Goal: Task Accomplishment & Management: Manage account settings

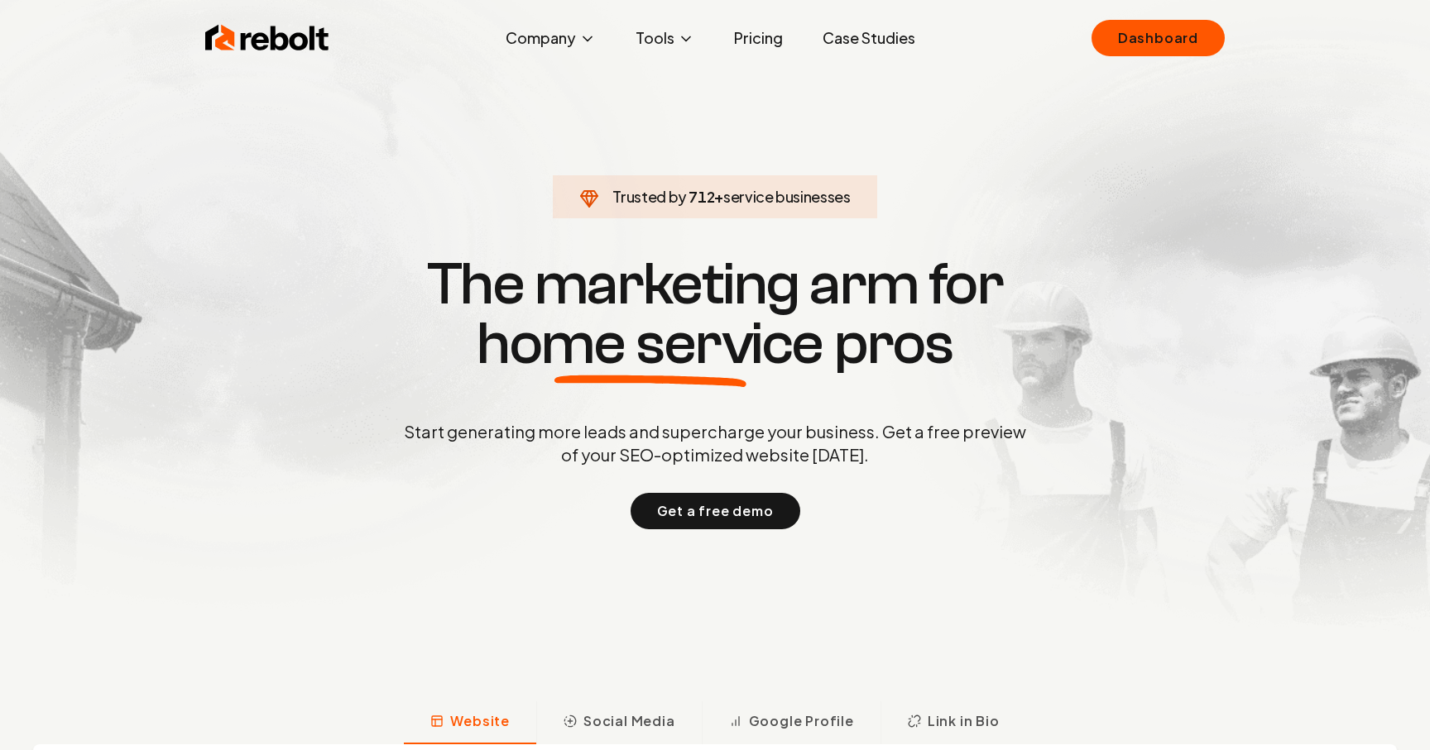
click at [1126, 50] on link "Dashboard" at bounding box center [1157, 38] width 133 height 36
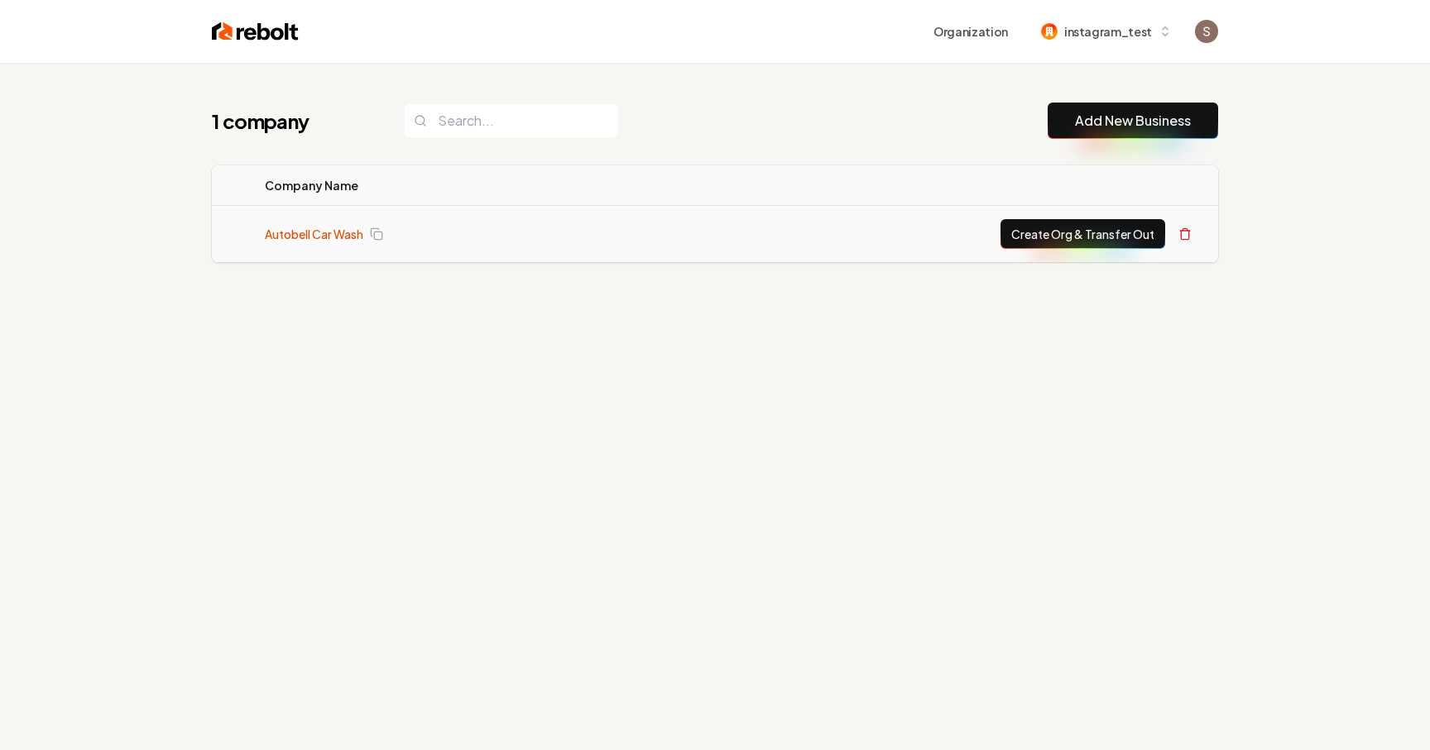
click at [339, 238] on link "Autobell Car Wash" at bounding box center [314, 234] width 98 height 17
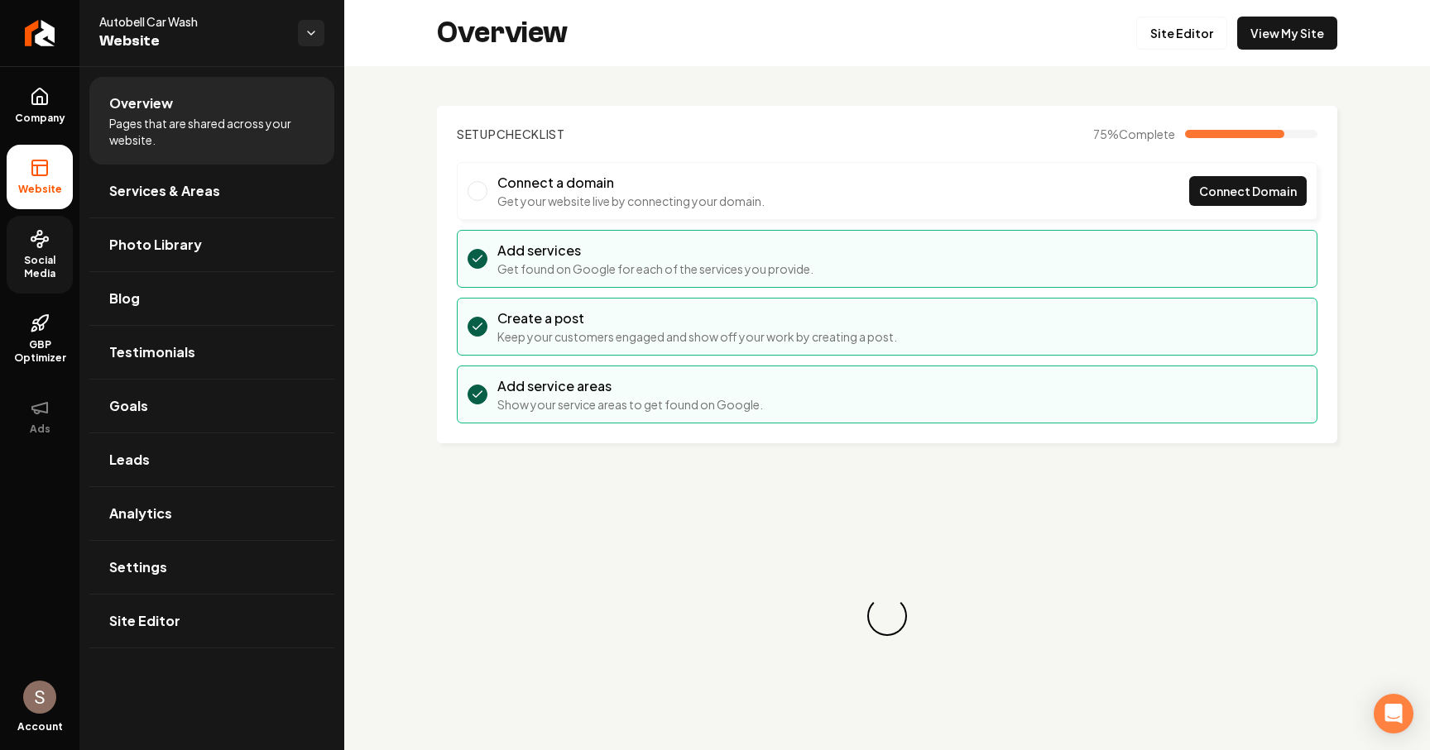
click at [50, 270] on span "Social Media" at bounding box center [40, 267] width 66 height 26
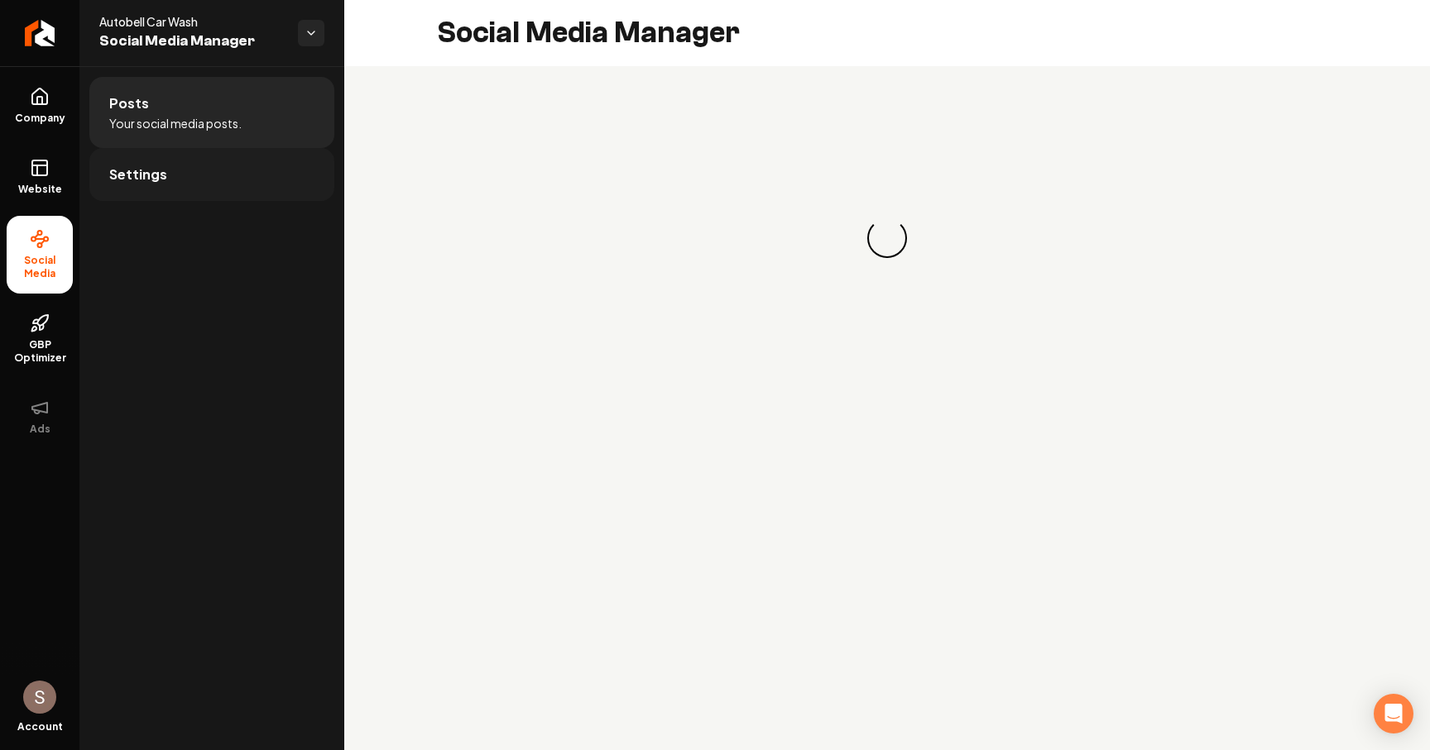
click at [214, 187] on link "Settings" at bounding box center [211, 174] width 245 height 53
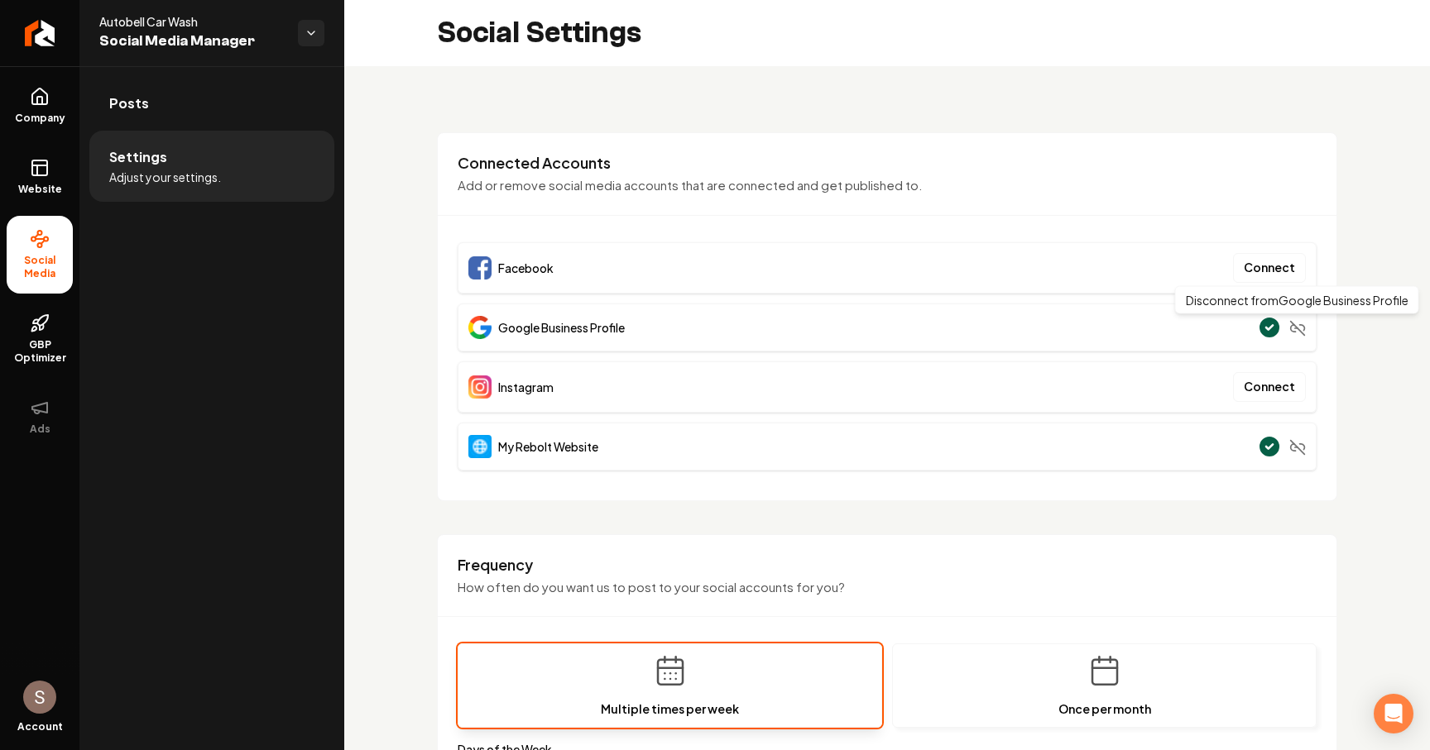
click at [1296, 330] on icon "Main content area" at bounding box center [1297, 328] width 17 height 17
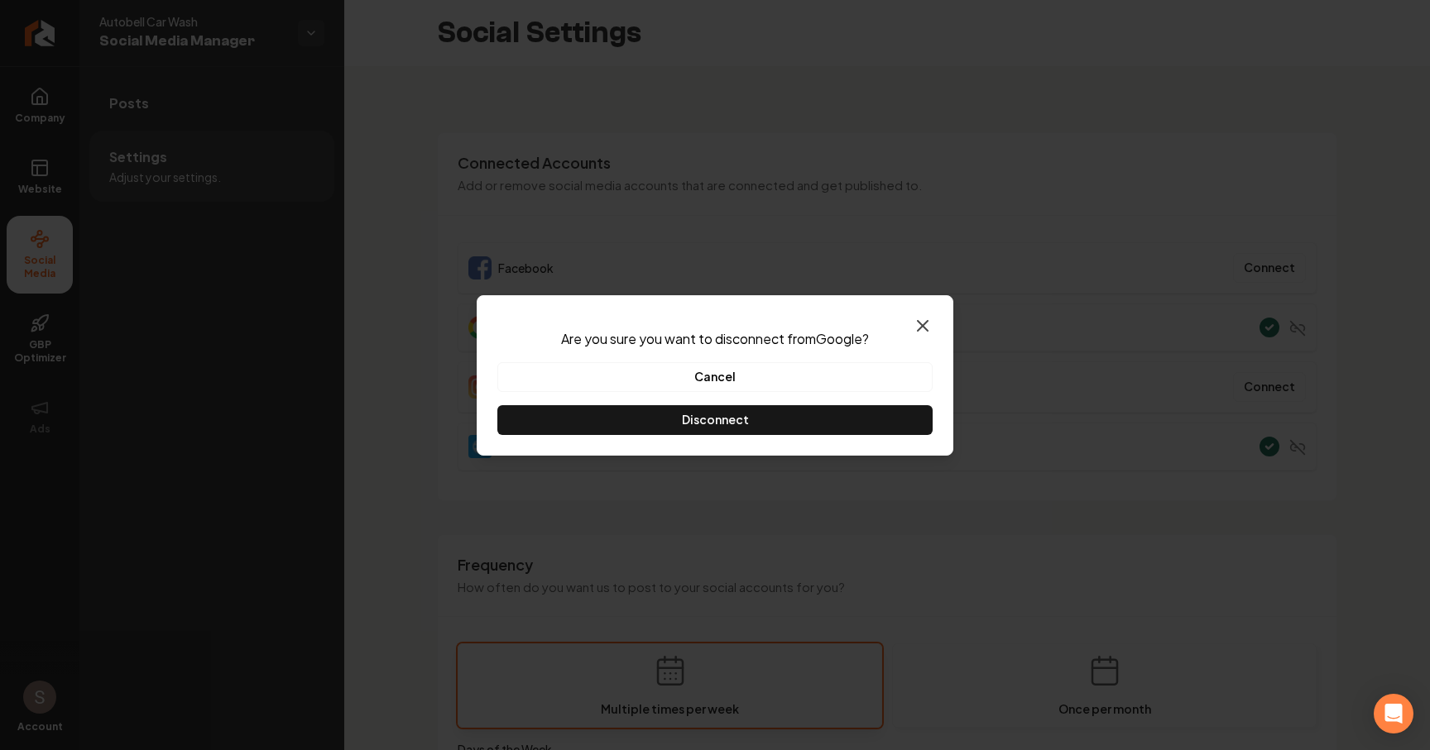
click at [922, 322] on icon "button" at bounding box center [922, 326] width 20 height 20
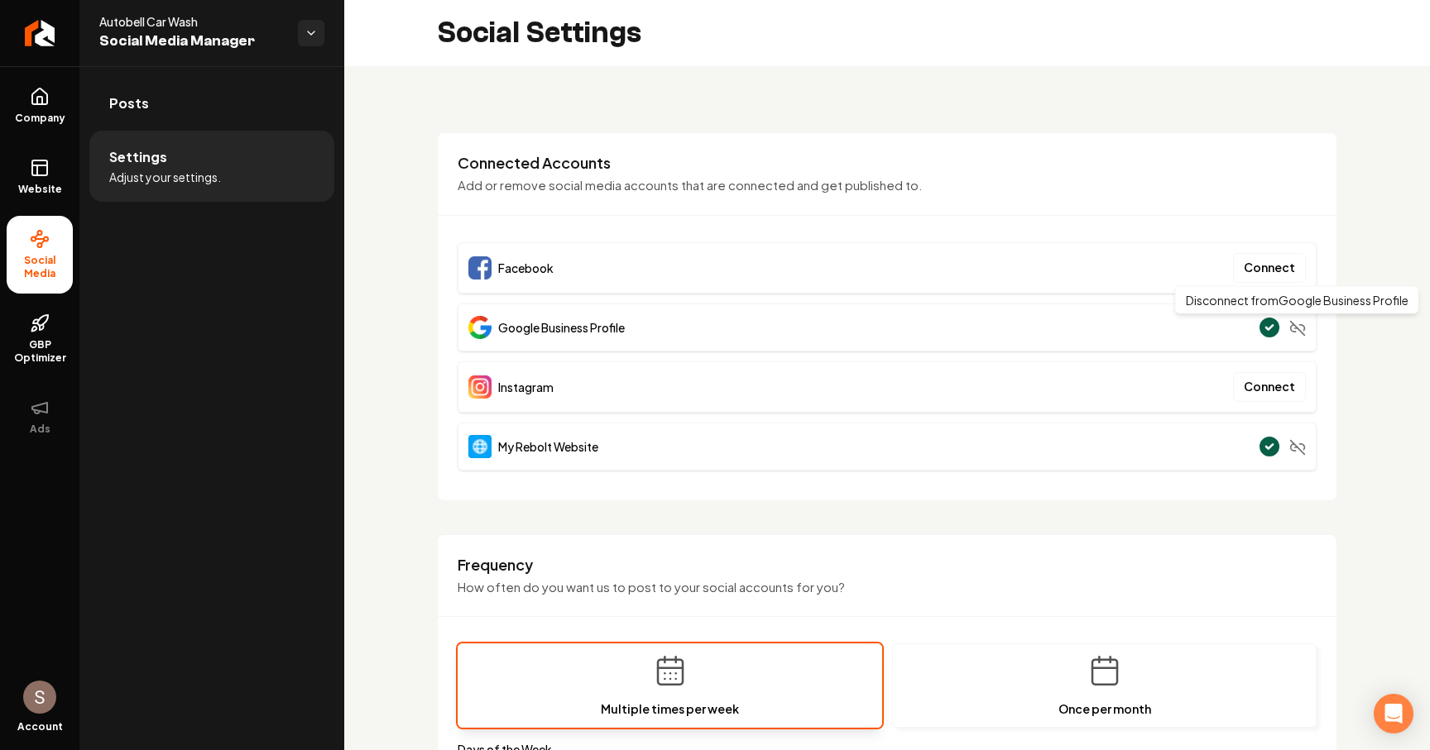
click at [1302, 325] on icon "Main content area" at bounding box center [1302, 328] width 5 height 6
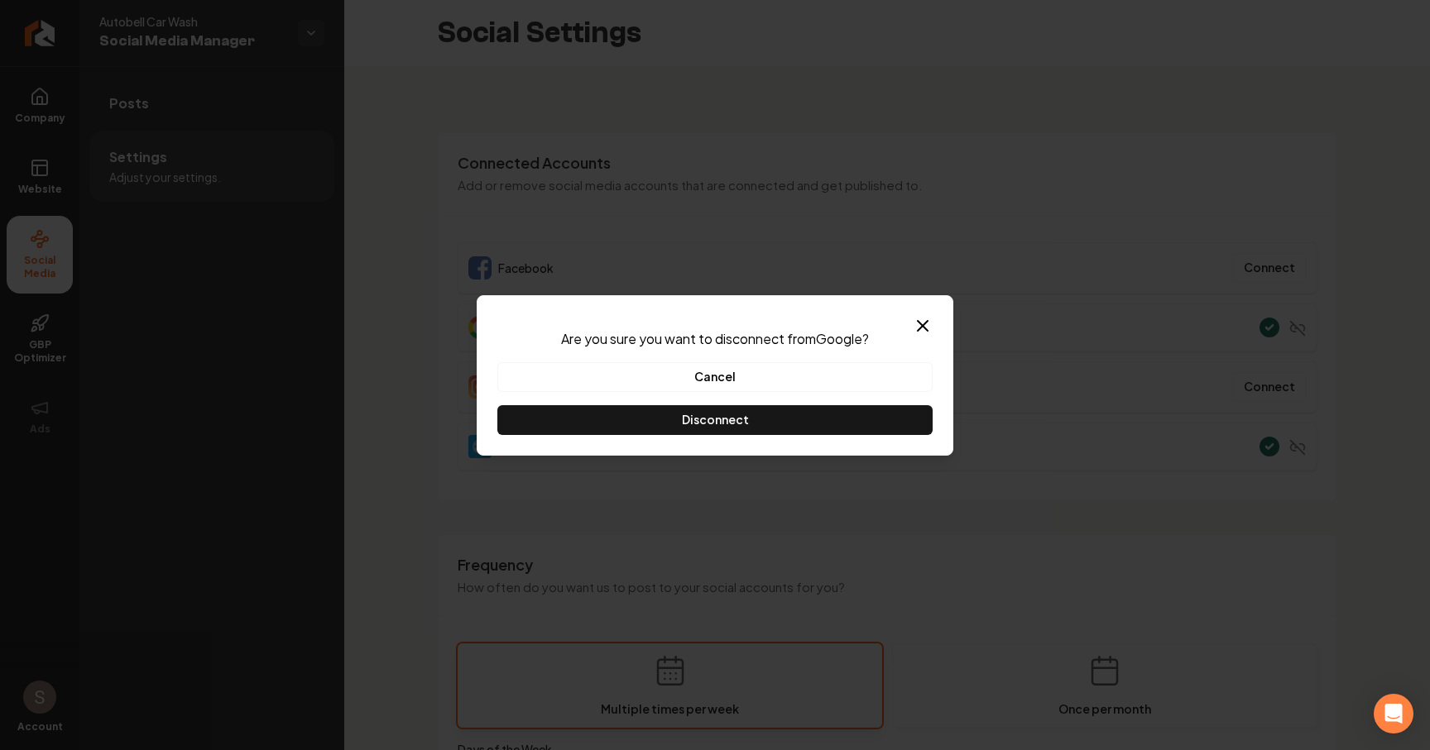
click at [942, 438] on div "Dialog Are you sure you want to disconnect from Google ? Cancel Disconnect Close" at bounding box center [715, 375] width 477 height 160
click at [901, 415] on button "Disconnect" at bounding box center [714, 420] width 435 height 30
